Goal: Information Seeking & Learning: Learn about a topic

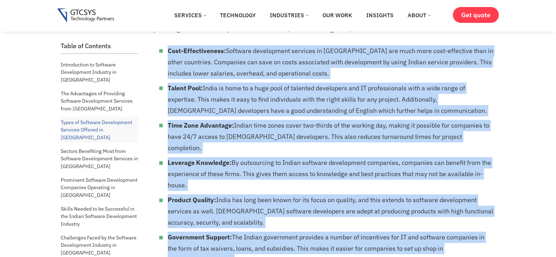
scroll to position [484, 0]
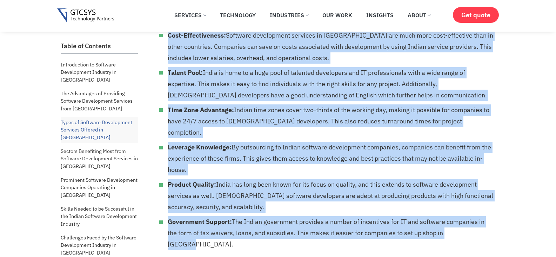
drag, startPoint x: 168, startPoint y: 61, endPoint x: 487, endPoint y: 190, distance: 343.9
click at [487, 190] on ul "Cost-Effectiveness: Software development services in [GEOGRAPHIC_DATA] are much…" at bounding box center [324, 140] width 340 height 220
copy ul "Cost-Effectiveness: Software development services in [GEOGRAPHIC_DATA] are much…"
click at [378, 179] on li "Product Quality: [GEOGRAPHIC_DATA] has long been known for its focus on quality…" at bounding box center [331, 196] width 326 height 34
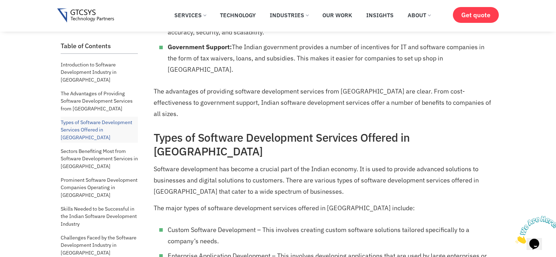
scroll to position [659, 0]
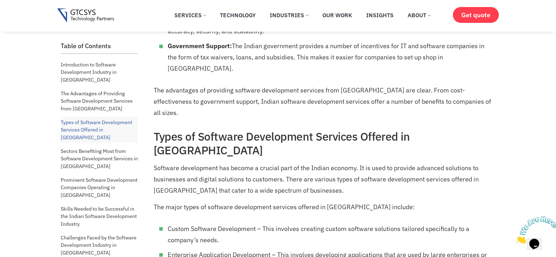
click at [516, 238] on icon "Close" at bounding box center [516, 241] width 0 height 6
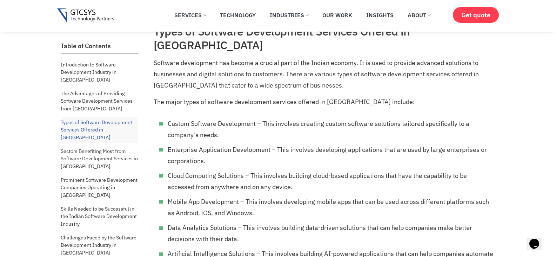
scroll to position [764, 0]
click at [339, 170] on li "Cloud Computing Solutions – This involves building cloud-based applications tha…" at bounding box center [331, 181] width 326 height 22
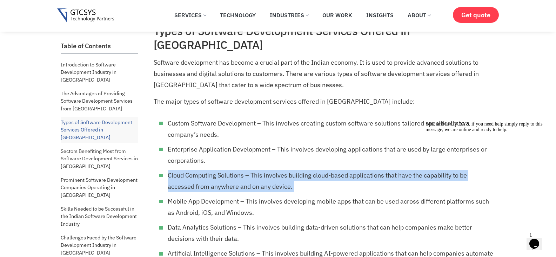
click at [339, 170] on li "Cloud Computing Solutions – This involves building cloud-based applications tha…" at bounding box center [331, 181] width 326 height 22
click at [265, 170] on li "Cloud Computing Solutions – This involves building cloud-based applications tha…" at bounding box center [331, 181] width 326 height 22
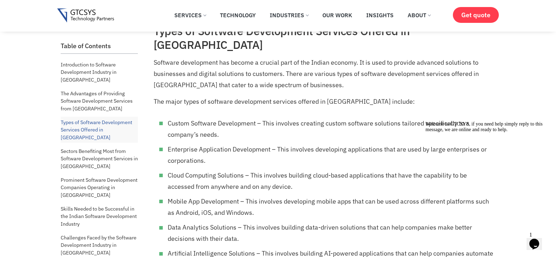
click at [426, 121] on icon "Chat attention grabber" at bounding box center [426, 121] width 0 height 0
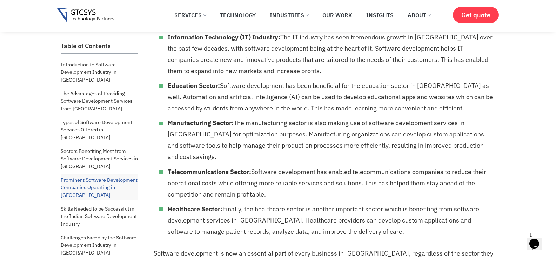
scroll to position [1256, 0]
